Goal: Contribute content

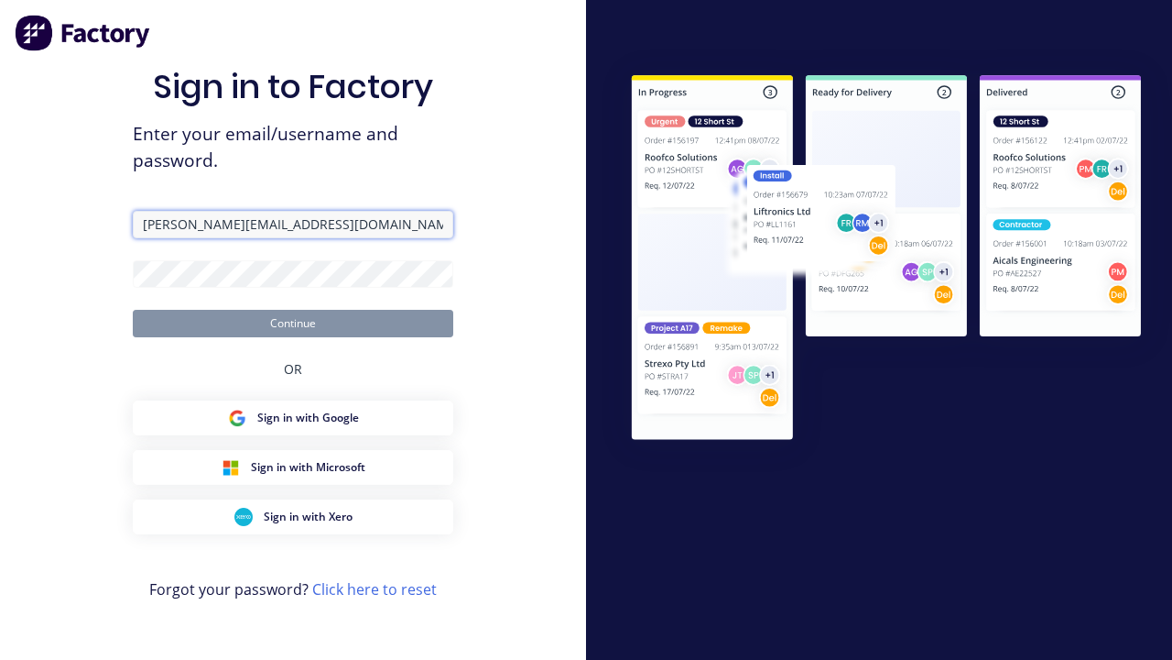
type input "[PERSON_NAME][EMAIL_ADDRESS][DOMAIN_NAME]"
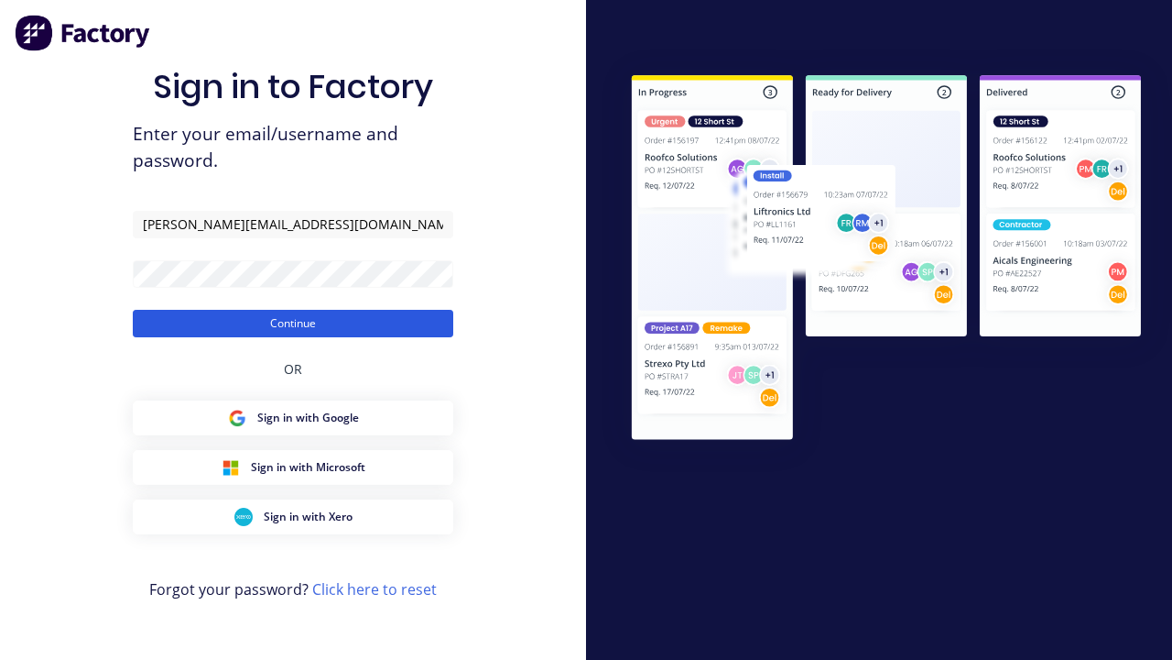
click at [293, 322] on button "Continue" at bounding box center [293, 323] width 321 height 27
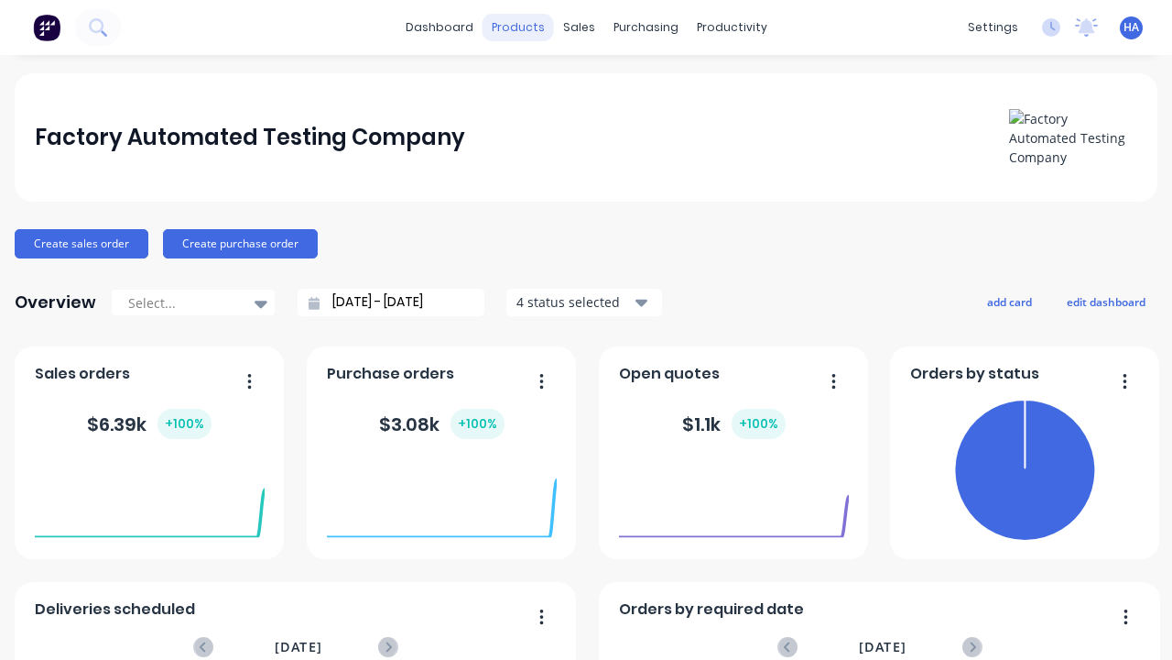
click at [518, 27] on div "products" at bounding box center [518, 27] width 71 height 27
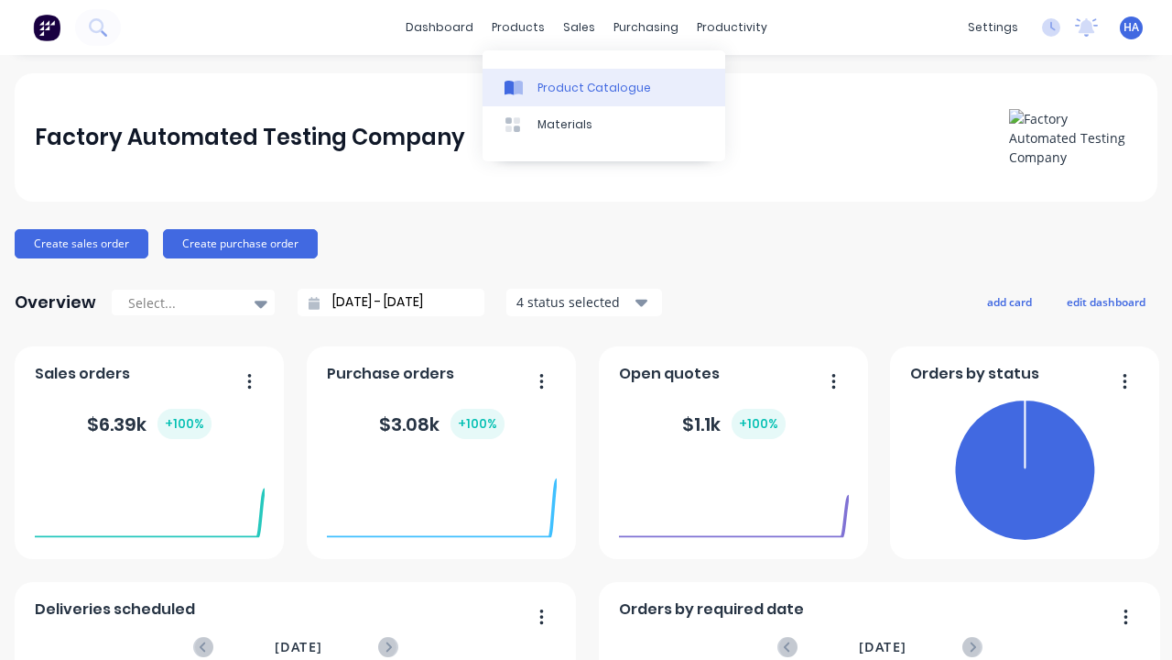
click at [604, 87] on div "Product Catalogue" at bounding box center [595, 88] width 114 height 16
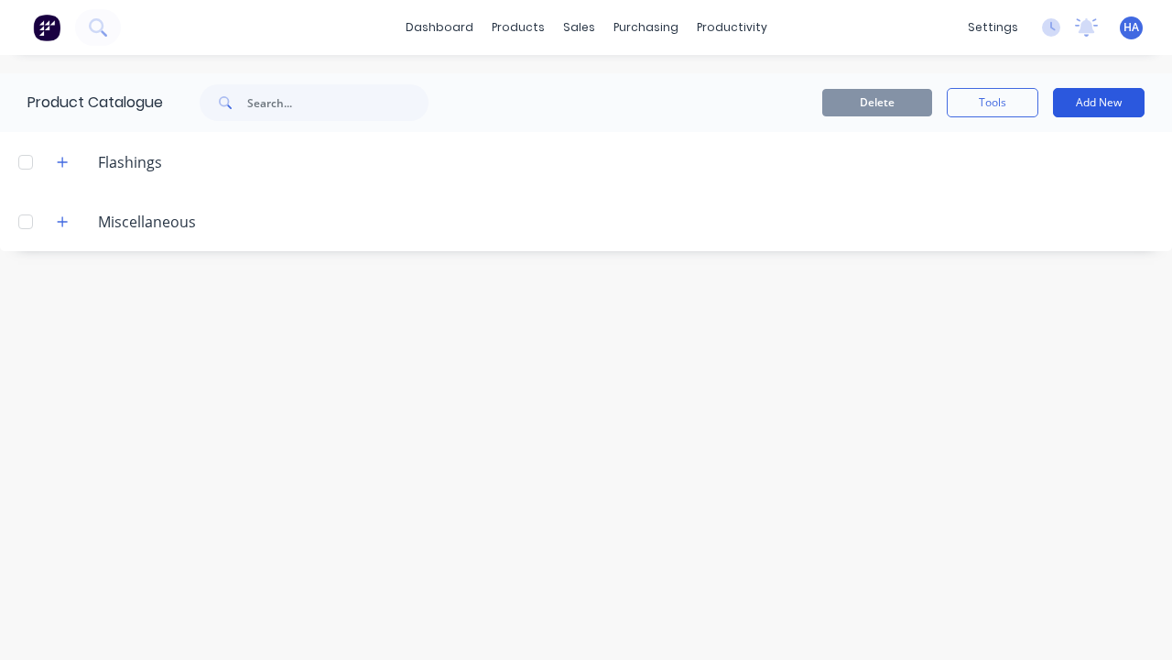
click at [1099, 103] on button "Add New" at bounding box center [1099, 102] width 92 height 29
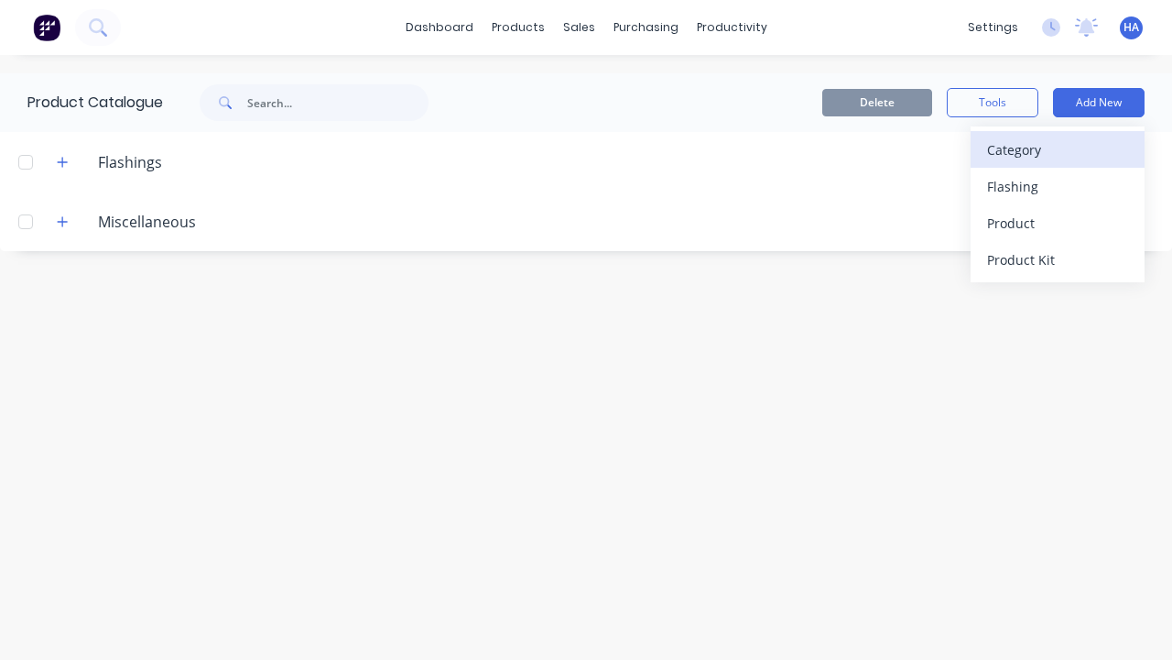
click at [1058, 149] on div "Category" at bounding box center [1057, 149] width 141 height 27
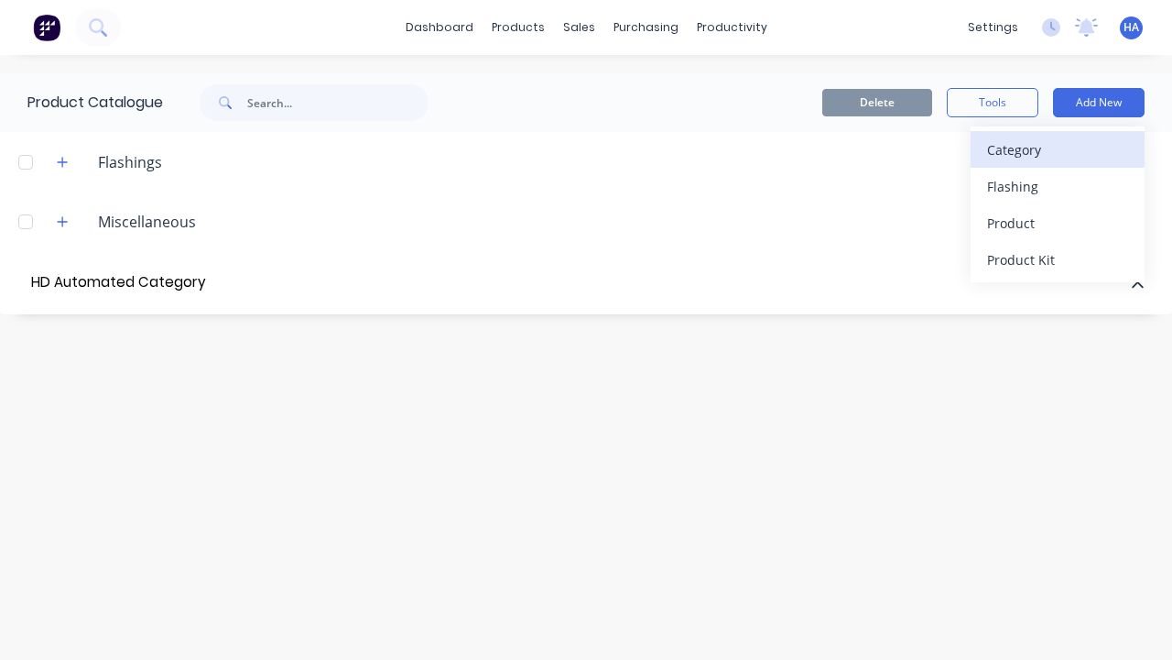
type input "HD Automated Category"
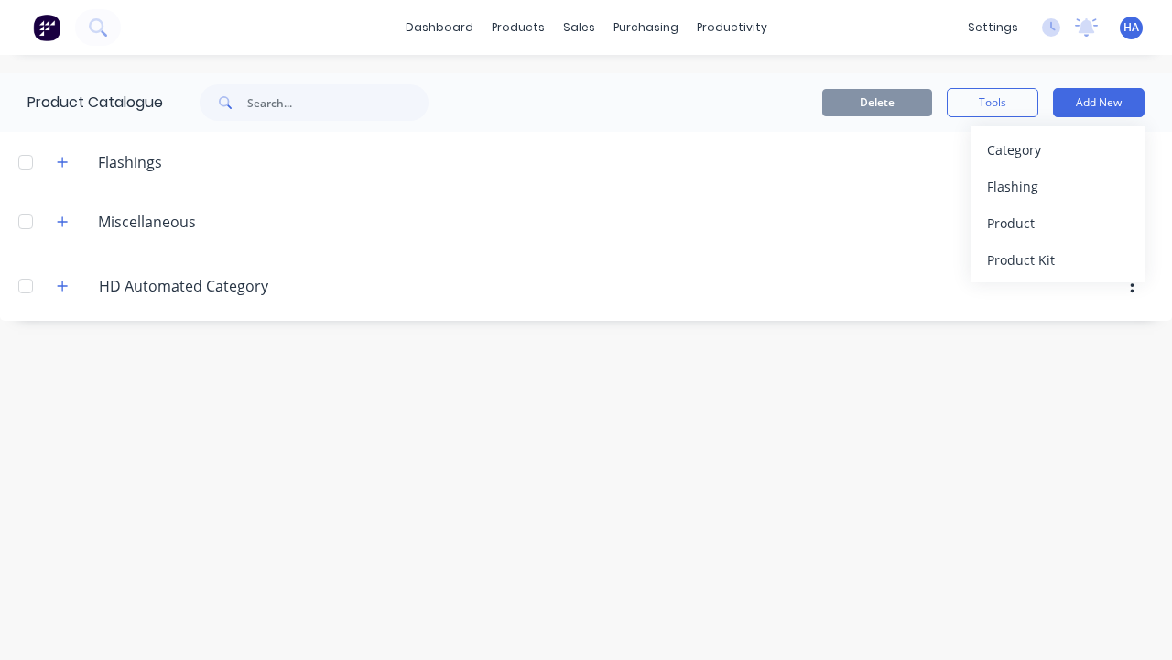
click at [26, 285] on div at bounding box center [25, 285] width 37 height 37
click at [878, 103] on button "Delete" at bounding box center [878, 102] width 110 height 27
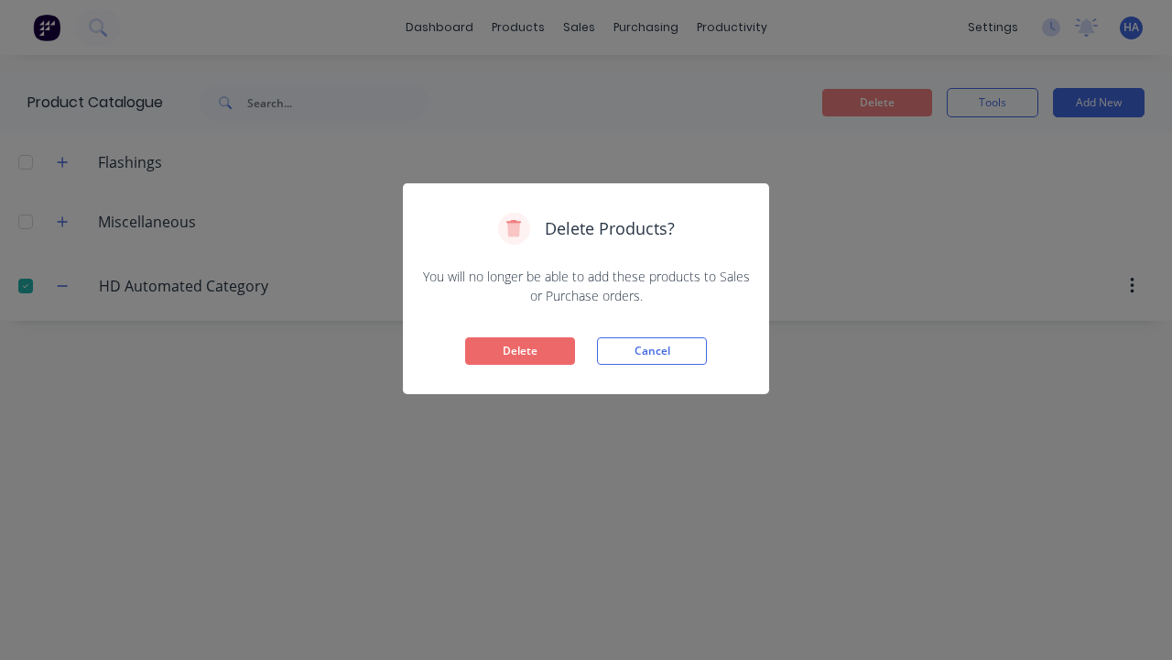
click at [520, 351] on button "Delete" at bounding box center [520, 350] width 110 height 27
